Goal: Book appointment/travel/reservation

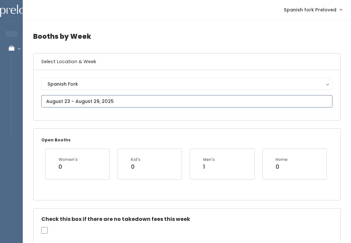
click at [155, 95] on input "text" at bounding box center [187, 101] width 292 height 12
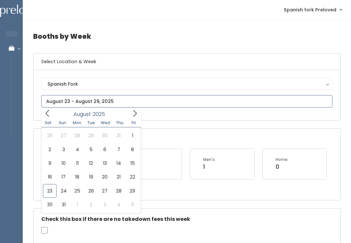
click at [139, 114] on span at bounding box center [135, 113] width 12 height 10
click at [139, 111] on span at bounding box center [135, 113] width 12 height 10
click at [56, 117] on div "[DATE]" at bounding box center [91, 113] width 75 height 10
click at [47, 113] on icon at bounding box center [47, 113] width 7 height 7
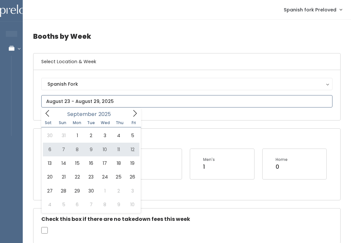
type input "[DATE] to [DATE]"
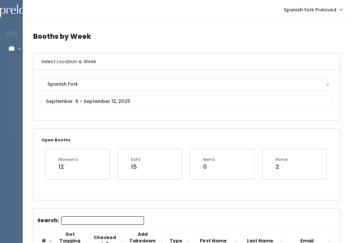
click at [143, 59] on h6 "Select Location & Week" at bounding box center [187, 61] width 307 height 17
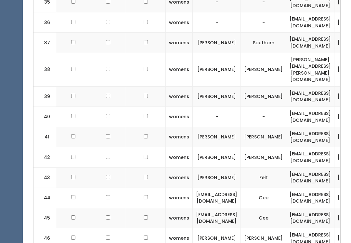
scroll to position [863, 0]
click at [67, 147] on td at bounding box center [73, 157] width 34 height 20
click at [74, 147] on td at bounding box center [73, 157] width 34 height 20
checkbox input "true"
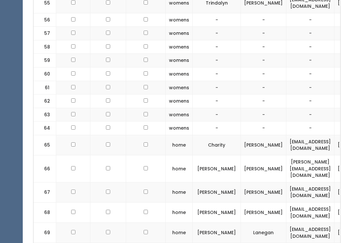
scroll to position [1294, 0]
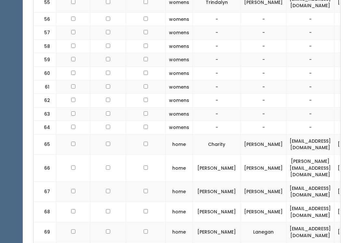
click at [76, 181] on td at bounding box center [73, 191] width 34 height 20
checkbox input "true"
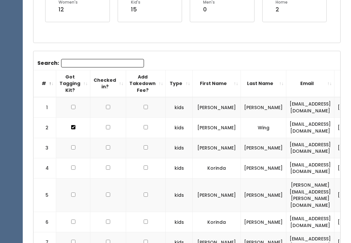
scroll to position [157, 0]
